Goal: Information Seeking & Learning: Learn about a topic

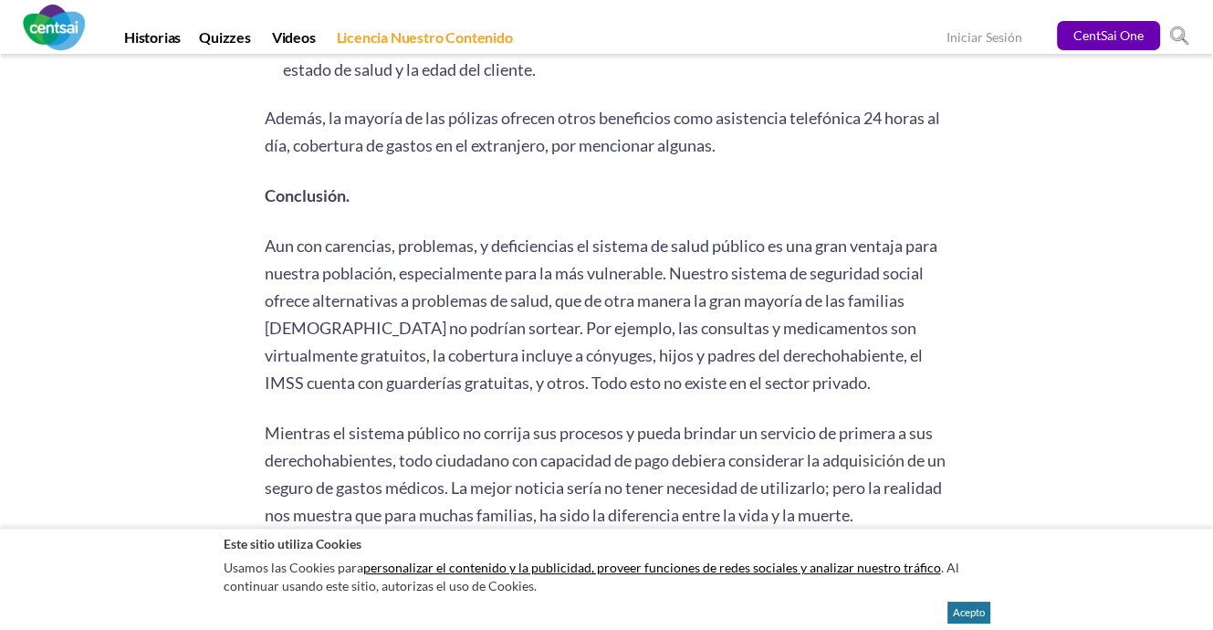
scroll to position [3650, 0]
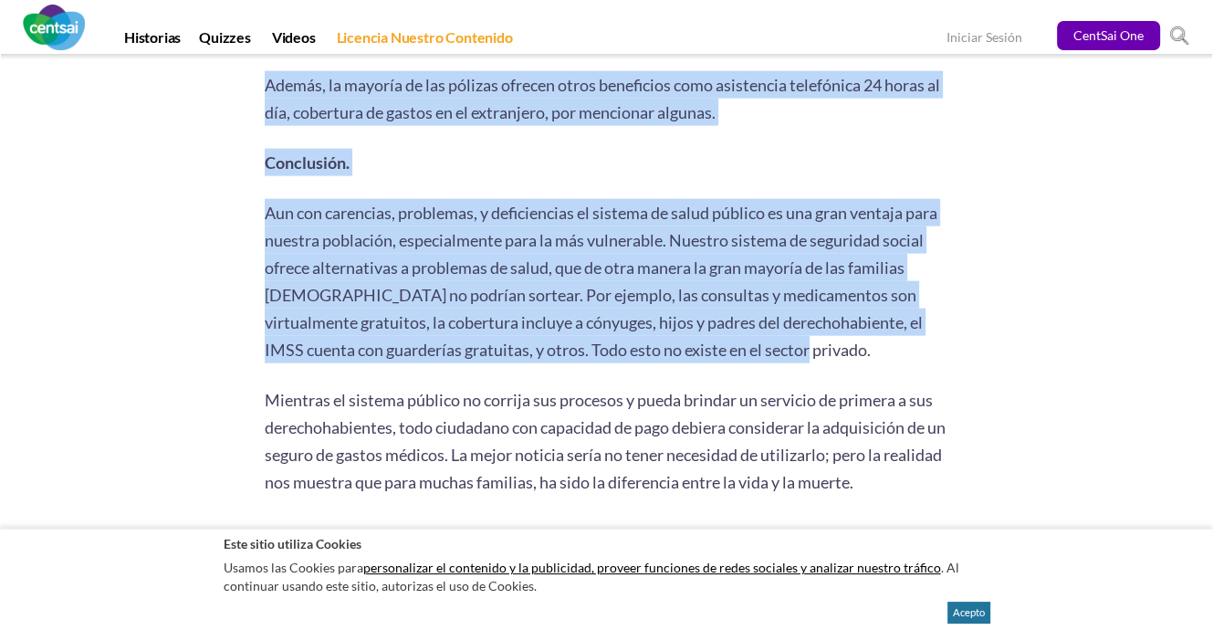
drag, startPoint x: 790, startPoint y: 366, endPoint x: 262, endPoint y: 226, distance: 546.4
click at [484, 176] on p "Conclusión." at bounding box center [607, 162] width 684 height 27
click at [409, 167] on p "Conclusión." at bounding box center [607, 162] width 684 height 27
click at [708, 167] on p "Conclusión." at bounding box center [607, 162] width 684 height 27
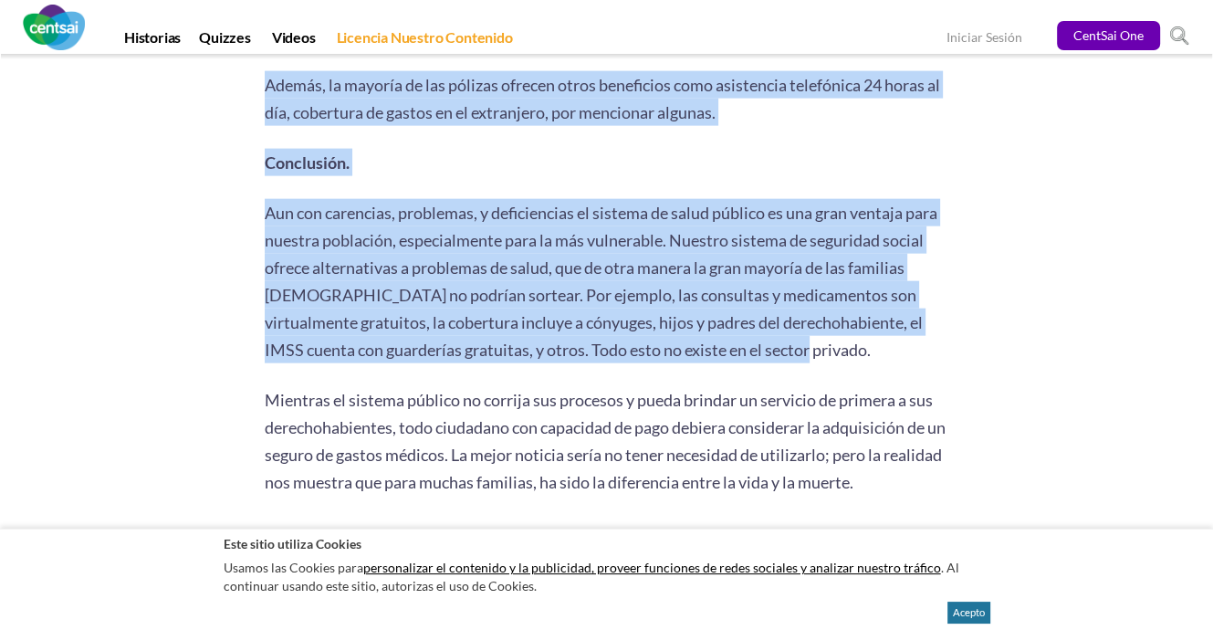
drag, startPoint x: 267, startPoint y: 230, endPoint x: 810, endPoint y: 375, distance: 561.9
click at [864, 363] on p "Aun con carencias, problemas, y deficiencias el sistema de salud público es una…" at bounding box center [607, 281] width 684 height 164
click at [845, 363] on p "Aun con carencias, problemas, y deficiencias el sistema de salud público es una…" at bounding box center [607, 281] width 684 height 164
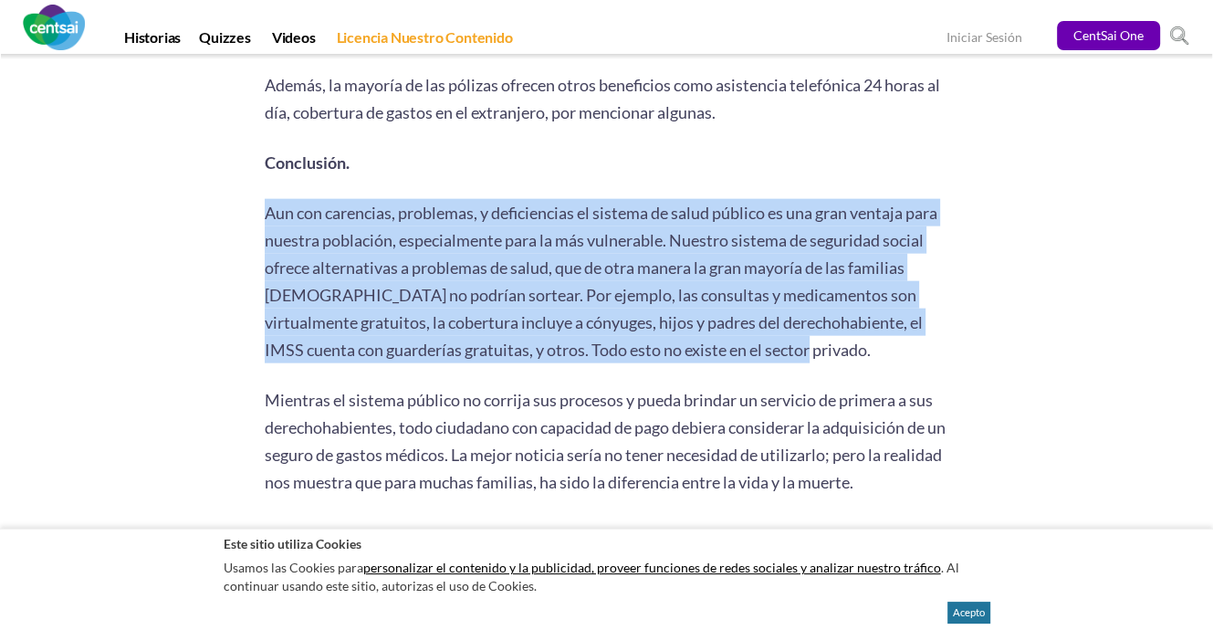
drag, startPoint x: 266, startPoint y: 225, endPoint x: 814, endPoint y: 362, distance: 564.3
click at [817, 363] on p "Aun con carencias, problemas, y deficiencias el sistema de salud público es una…" at bounding box center [607, 281] width 684 height 164
copy span "Aun con carencias, problemas, y deficiencias el sistema de salud público es una…"
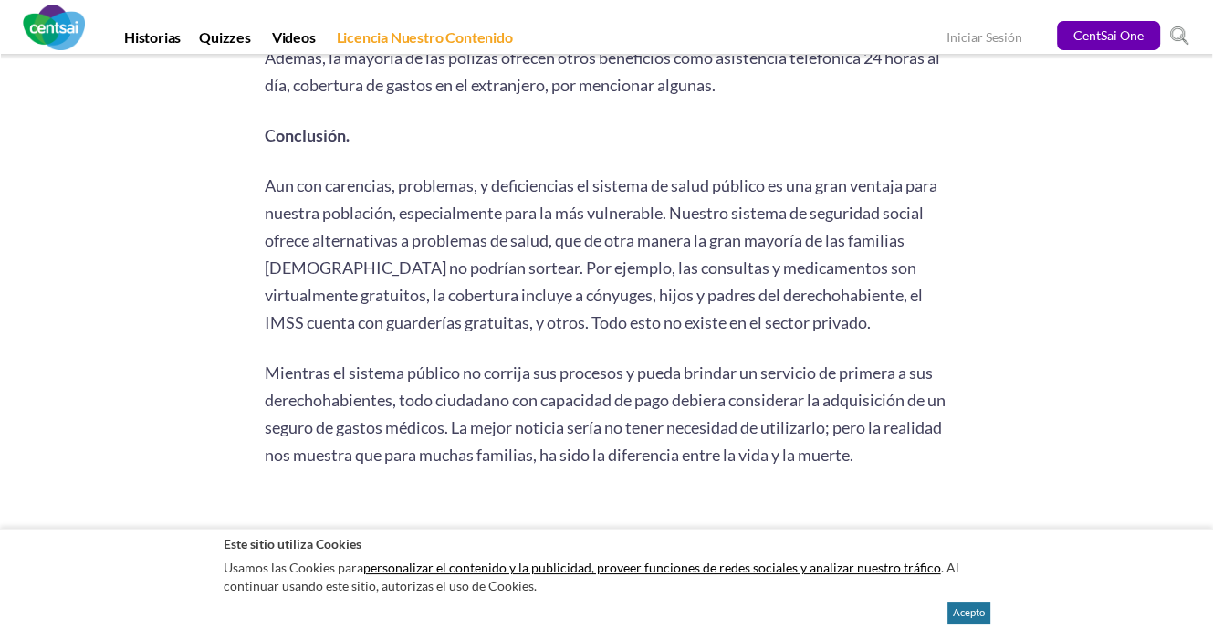
drag, startPoint x: 253, startPoint y: 370, endPoint x: 945, endPoint y: 475, distance: 700.4
copy div "Lore ipsu dolo Sita co adipis elitse, do eiusmod te incid ut Labore et do magna…"
click at [840, 336] on p "Aun con carencias, problemas, y deficiencias el sistema de salud público es una…" at bounding box center [607, 254] width 684 height 164
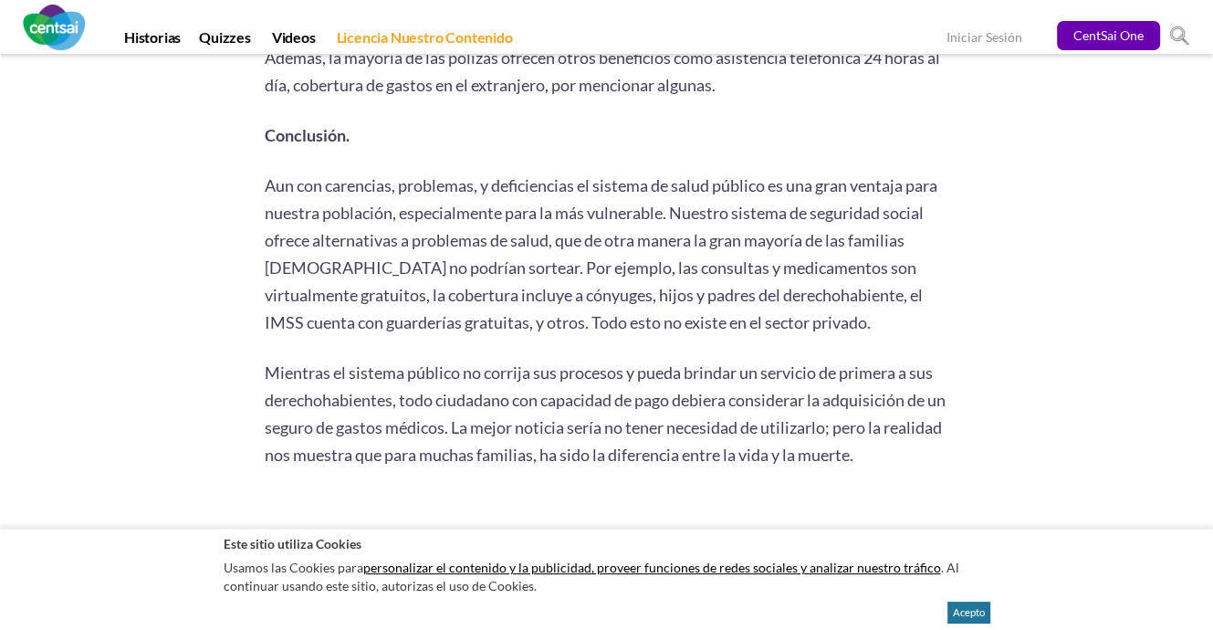
drag, startPoint x: 266, startPoint y: 375, endPoint x: 923, endPoint y: 478, distance: 665.0
click at [923, 468] on p "Mientras el sistema público no corrija sus procesos y pueda brindar un servicio…" at bounding box center [607, 413] width 684 height 109
copy span "Mientras el sistema público no corrija sus procesos y pueda brindar un servicio…"
